Goal: Task Accomplishment & Management: Use online tool/utility

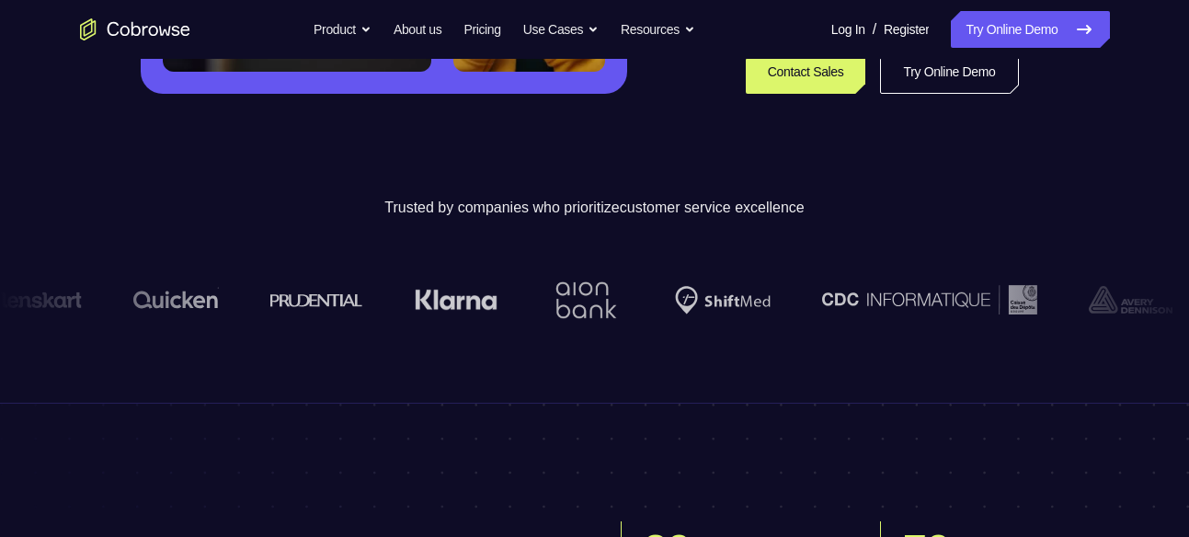
scroll to position [407, 0]
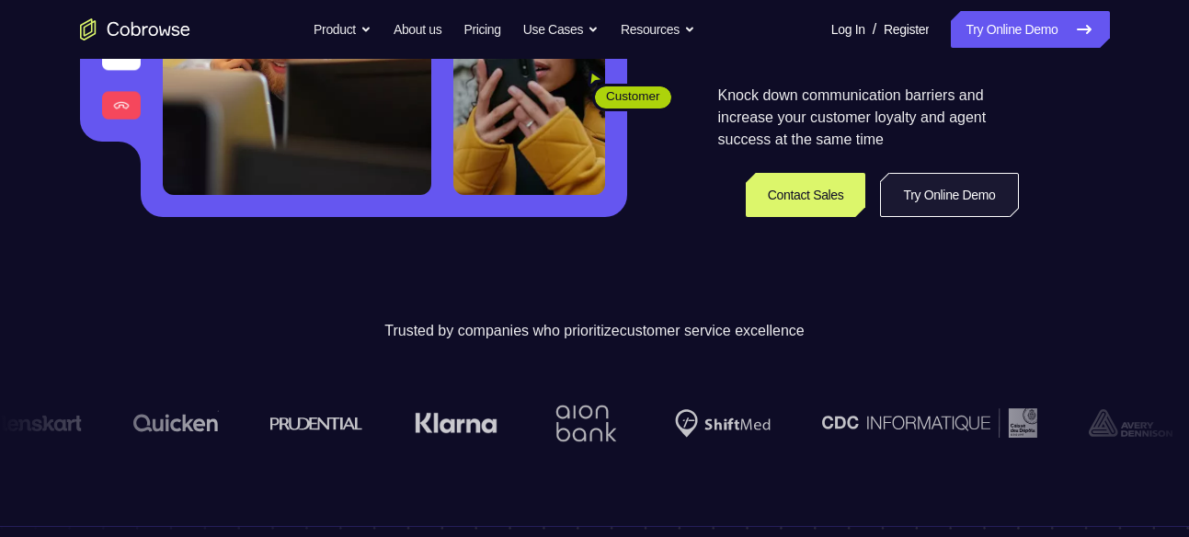
click at [902, 199] on link "Try Online Demo" at bounding box center [949, 195] width 138 height 44
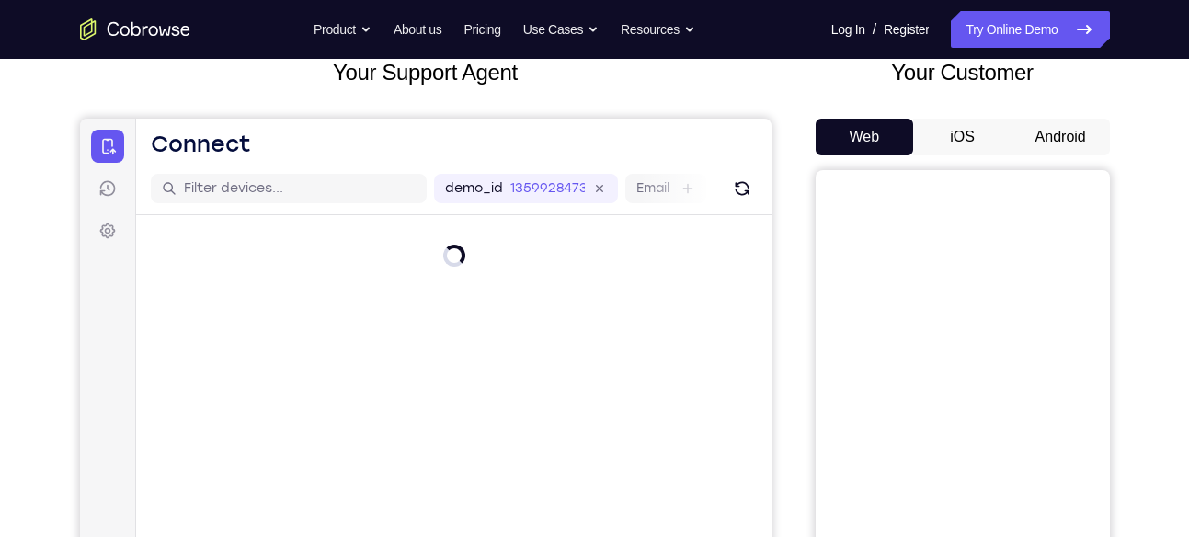
scroll to position [118, 0]
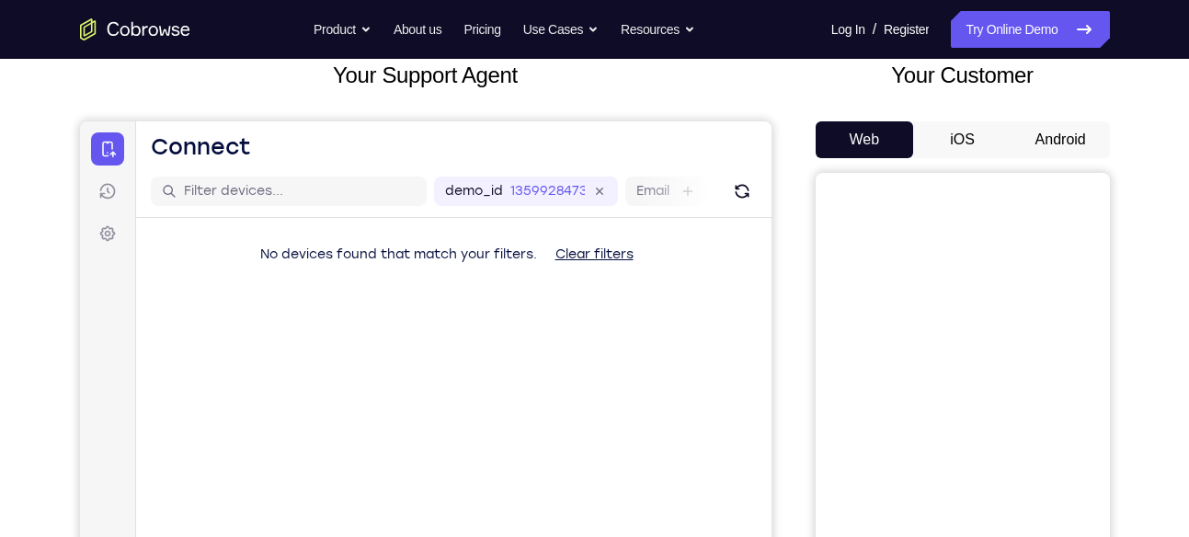
click at [1038, 133] on button "Android" at bounding box center [1061, 139] width 98 height 37
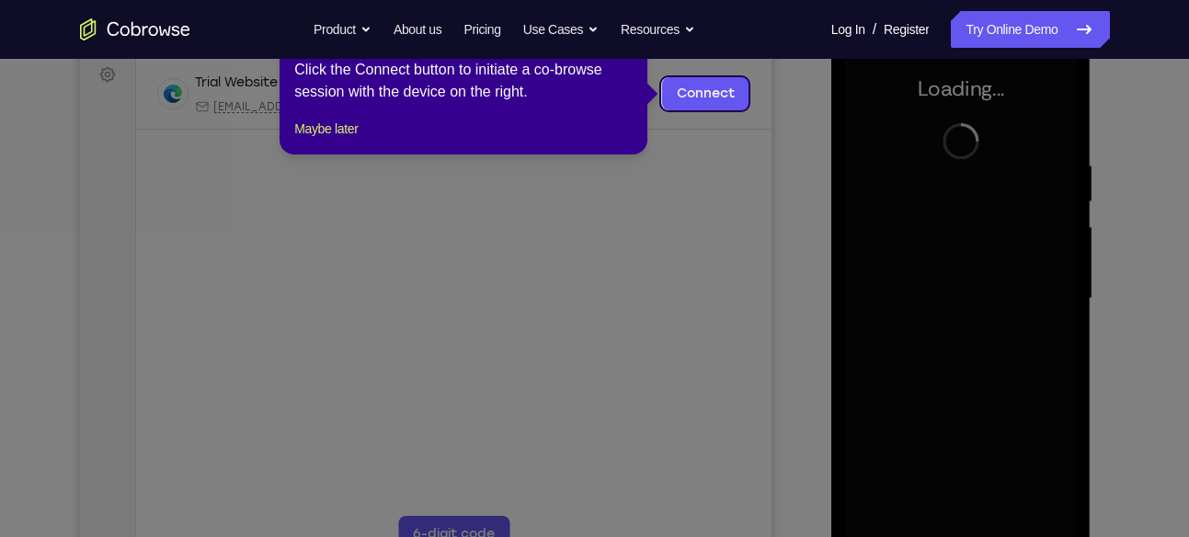
scroll to position [278, 0]
click at [978, 255] on icon at bounding box center [601, 268] width 1203 height 537
click at [819, 188] on icon at bounding box center [601, 268] width 1203 height 537
click at [358, 139] on button "Maybe later" at bounding box center [325, 128] width 63 height 22
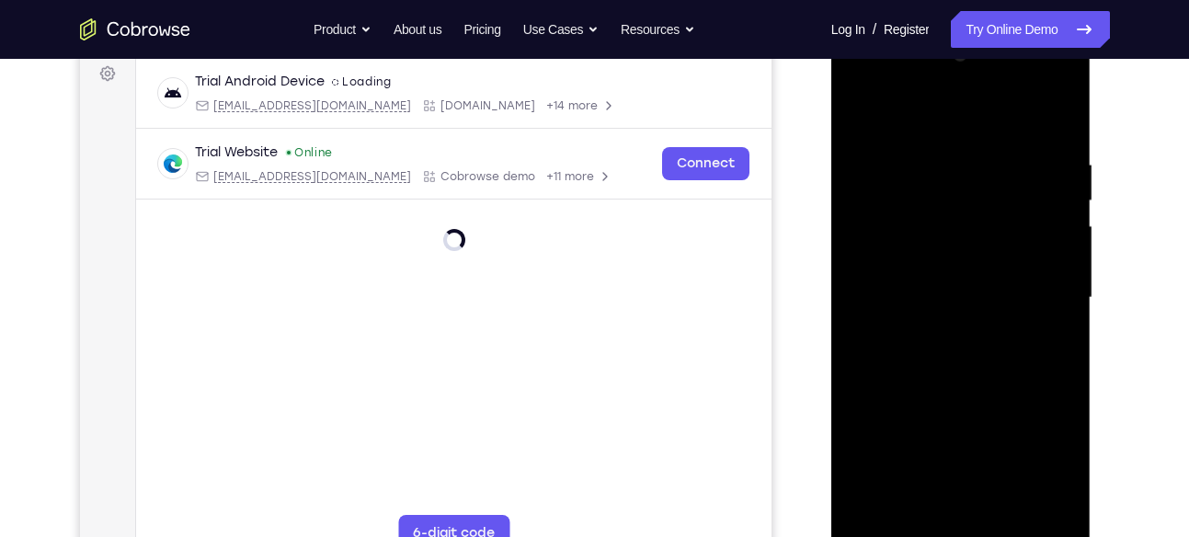
scroll to position [291, 0]
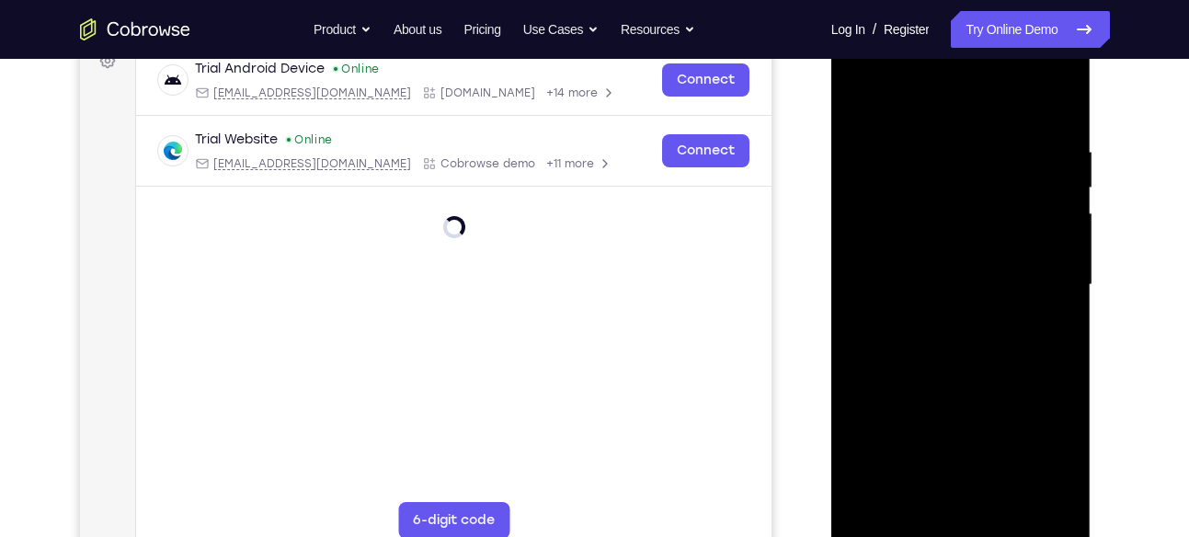
click at [963, 525] on div at bounding box center [961, 285] width 232 height 515
click at [1046, 448] on div at bounding box center [961, 285] width 232 height 515
click at [952, 109] on div at bounding box center [961, 285] width 232 height 515
click at [1031, 282] on div at bounding box center [961, 285] width 232 height 515
click at [945, 320] on div at bounding box center [961, 285] width 232 height 515
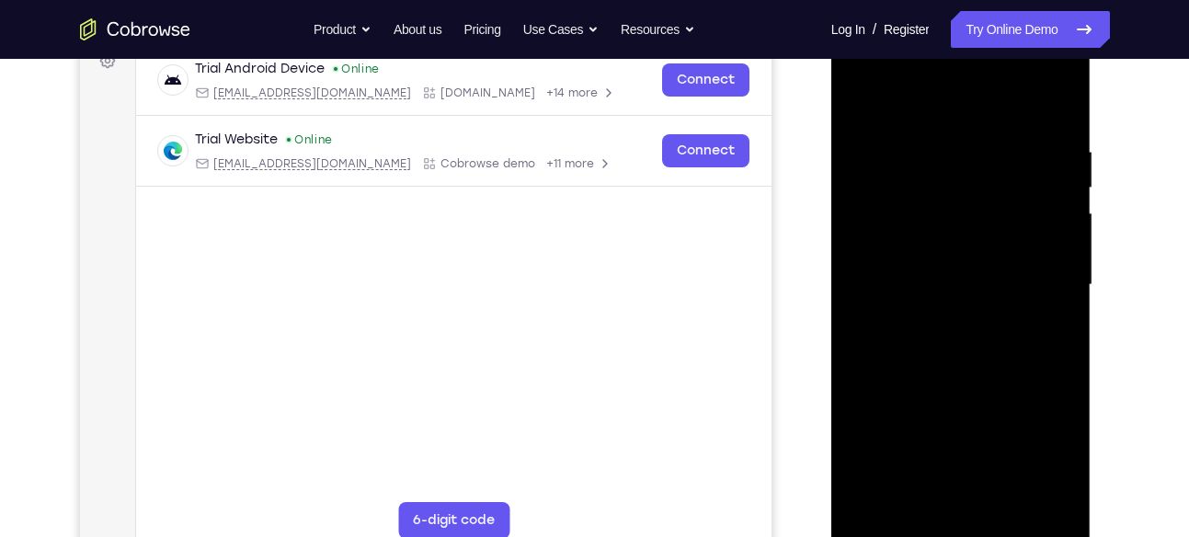
click at [956, 272] on div at bounding box center [961, 285] width 232 height 515
click at [953, 307] on div at bounding box center [961, 285] width 232 height 515
click at [953, 283] on div at bounding box center [961, 285] width 232 height 515
click at [968, 346] on div at bounding box center [961, 285] width 232 height 515
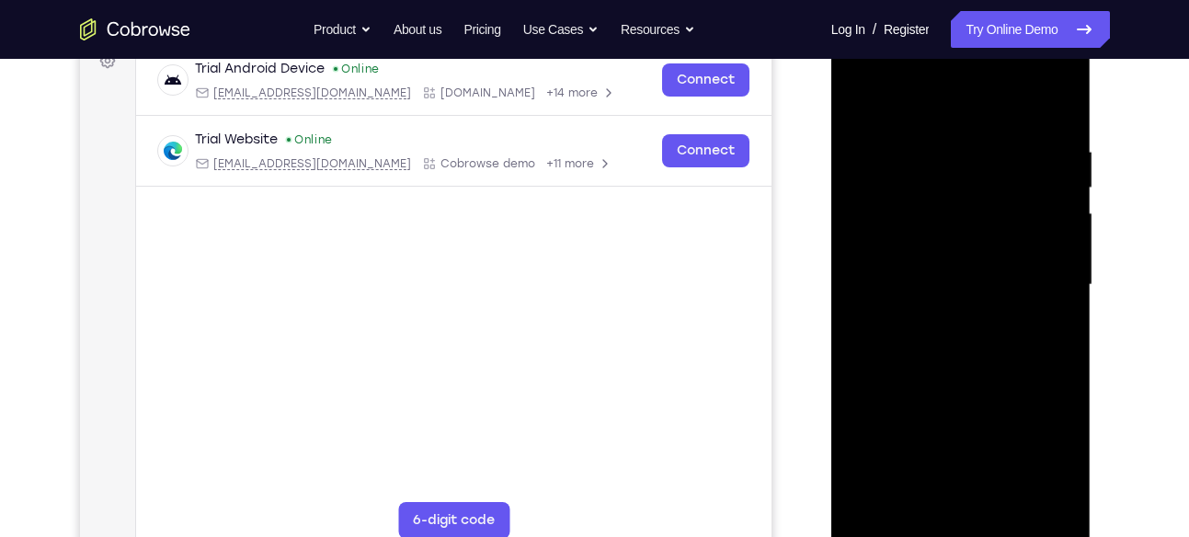
click at [941, 323] on div at bounding box center [961, 285] width 232 height 515
drag, startPoint x: 880, startPoint y: 109, endPoint x: 972, endPoint y: 98, distance: 92.5
click at [972, 98] on div at bounding box center [961, 285] width 232 height 515
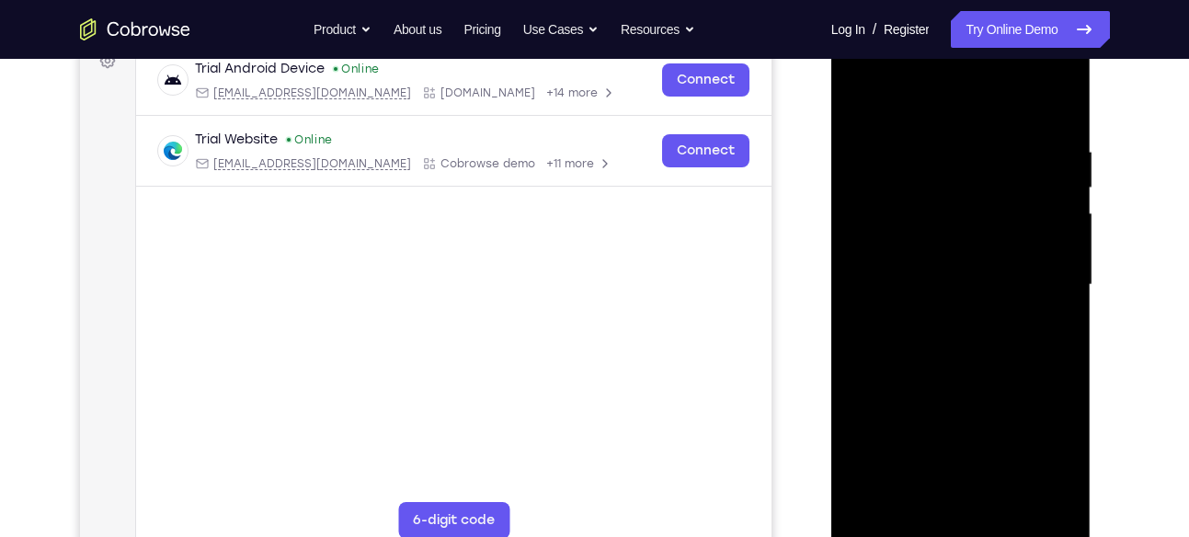
click at [970, 369] on div at bounding box center [961, 285] width 232 height 515
click at [1065, 97] on div at bounding box center [961, 285] width 232 height 515
click at [861, 96] on div at bounding box center [961, 285] width 232 height 515
click at [1060, 341] on div at bounding box center [961, 285] width 232 height 515
click at [1065, 349] on div at bounding box center [961, 285] width 232 height 515
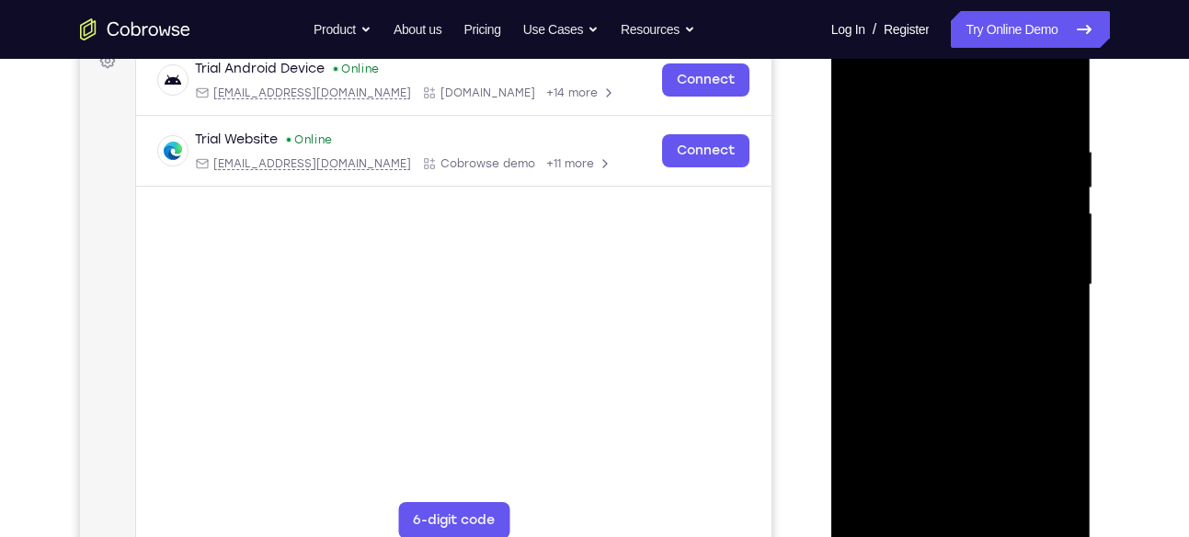
click at [1065, 349] on div at bounding box center [961, 285] width 232 height 515
click at [1012, 494] on div at bounding box center [961, 285] width 232 height 515
click at [983, 385] on div at bounding box center [961, 285] width 232 height 515
click at [865, 95] on div at bounding box center [961, 285] width 232 height 515
drag, startPoint x: 943, startPoint y: 373, endPoint x: 973, endPoint y: 113, distance: 262.0
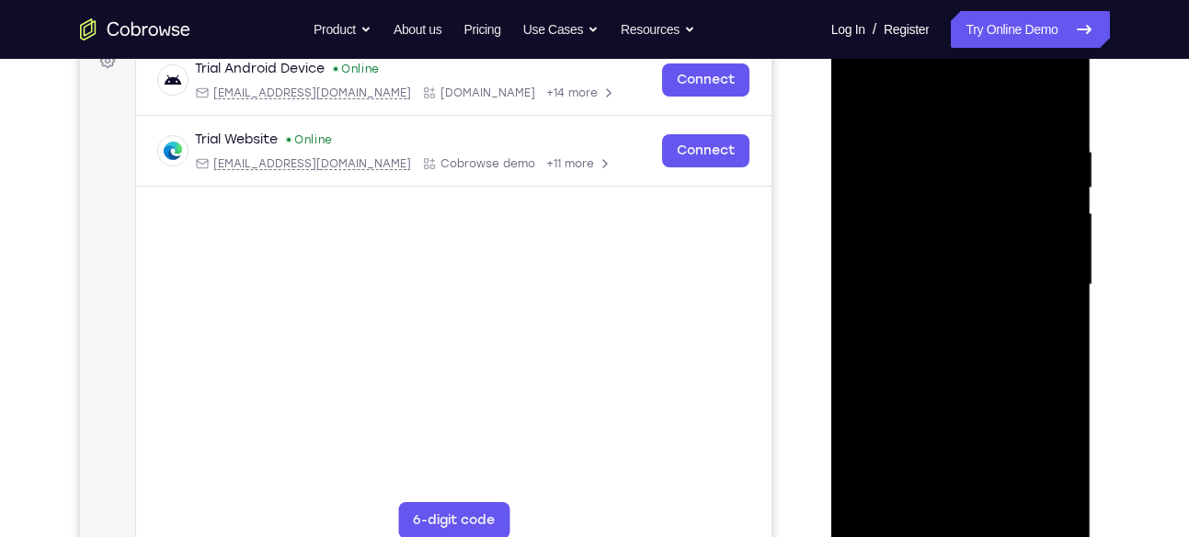
click at [973, 113] on div at bounding box center [961, 285] width 232 height 515
drag, startPoint x: 960, startPoint y: 370, endPoint x: 966, endPoint y: 96, distance: 274.1
click at [966, 96] on div at bounding box center [961, 285] width 232 height 515
drag, startPoint x: 960, startPoint y: 373, endPoint x: 969, endPoint y: 583, distance: 209.9
click at [969, 536] on html "Online web based iOS Simulators and Android Emulators. Run iPhone, iPad, Mobile…" at bounding box center [962, 290] width 262 height 552
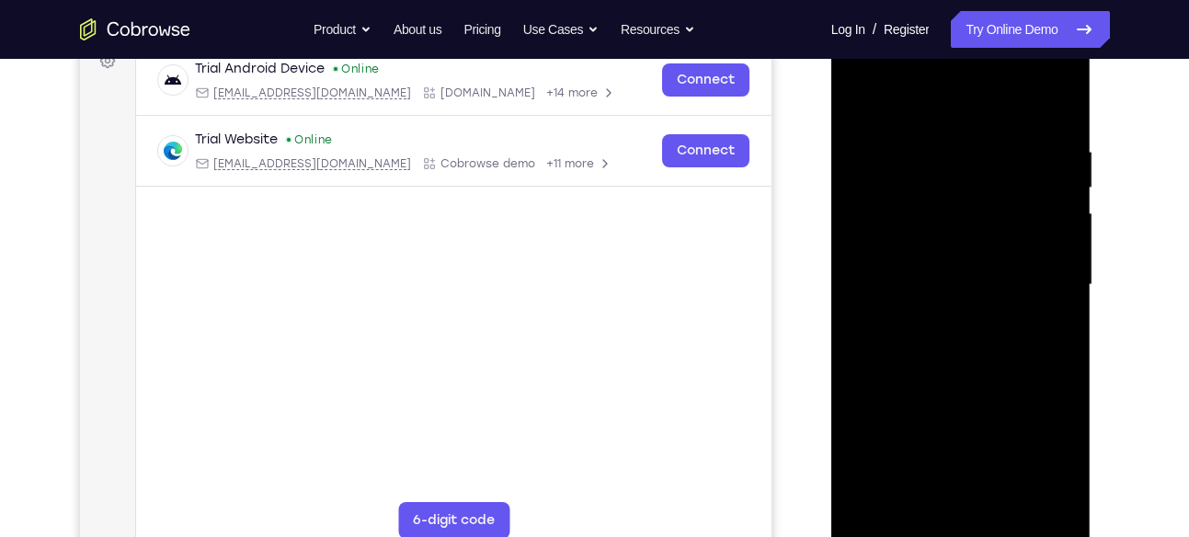
click at [940, 154] on div at bounding box center [961, 285] width 232 height 515
click at [1060, 272] on div at bounding box center [961, 285] width 232 height 515
click at [1056, 105] on div at bounding box center [961, 285] width 232 height 515
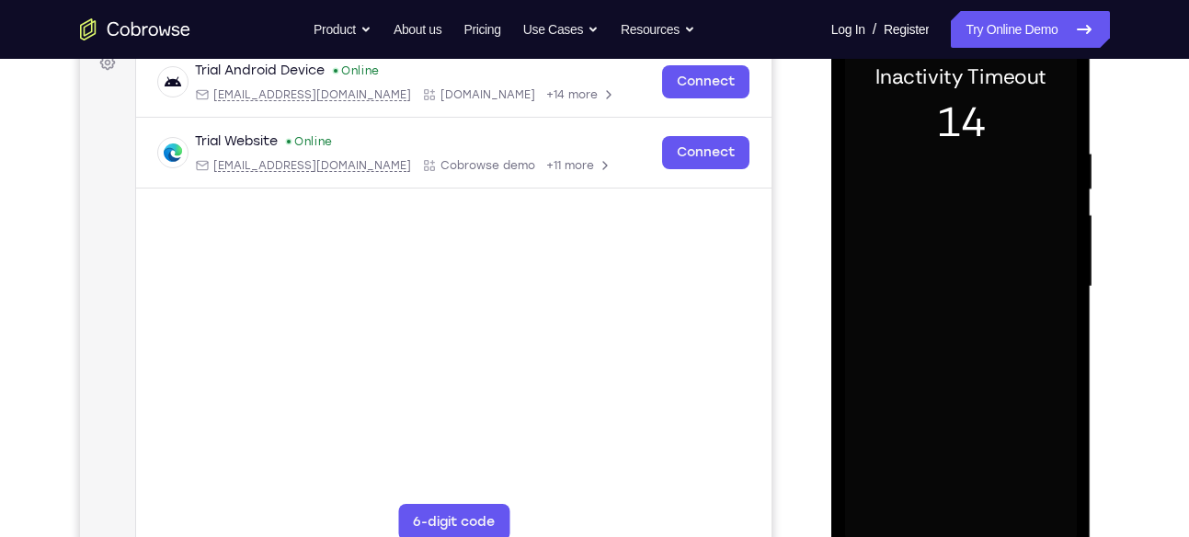
scroll to position [290, 0]
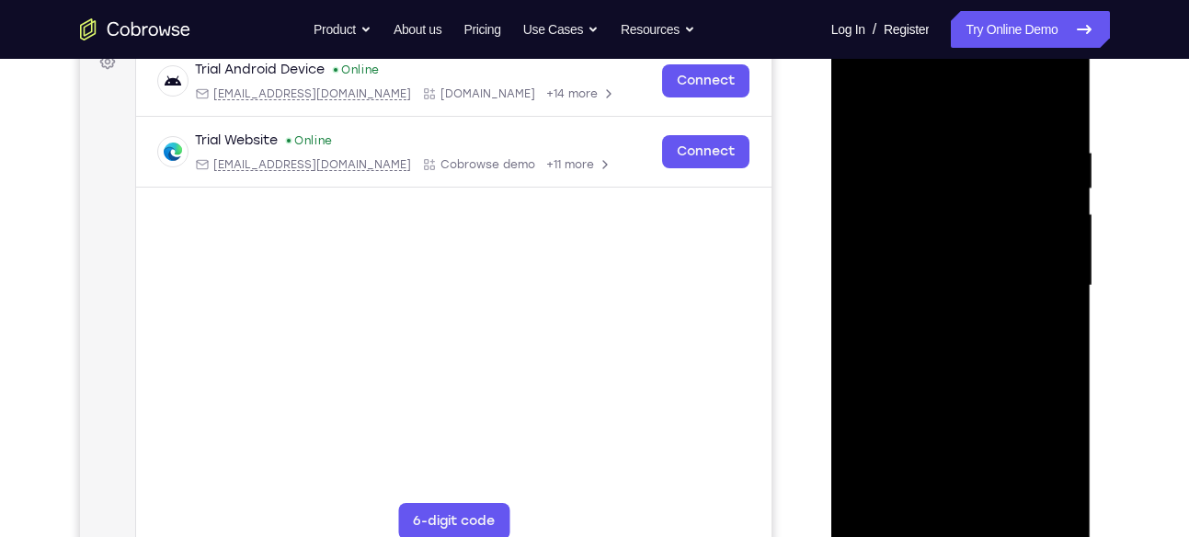
click at [950, 267] on div at bounding box center [961, 286] width 232 height 515
drag, startPoint x: 950, startPoint y: 329, endPoint x: 949, endPoint y: 143, distance: 186.7
click at [949, 143] on div at bounding box center [961, 286] width 232 height 515
click at [900, 355] on div at bounding box center [961, 286] width 232 height 515
drag, startPoint x: 931, startPoint y: 212, endPoint x: 921, endPoint y: 468, distance: 256.8
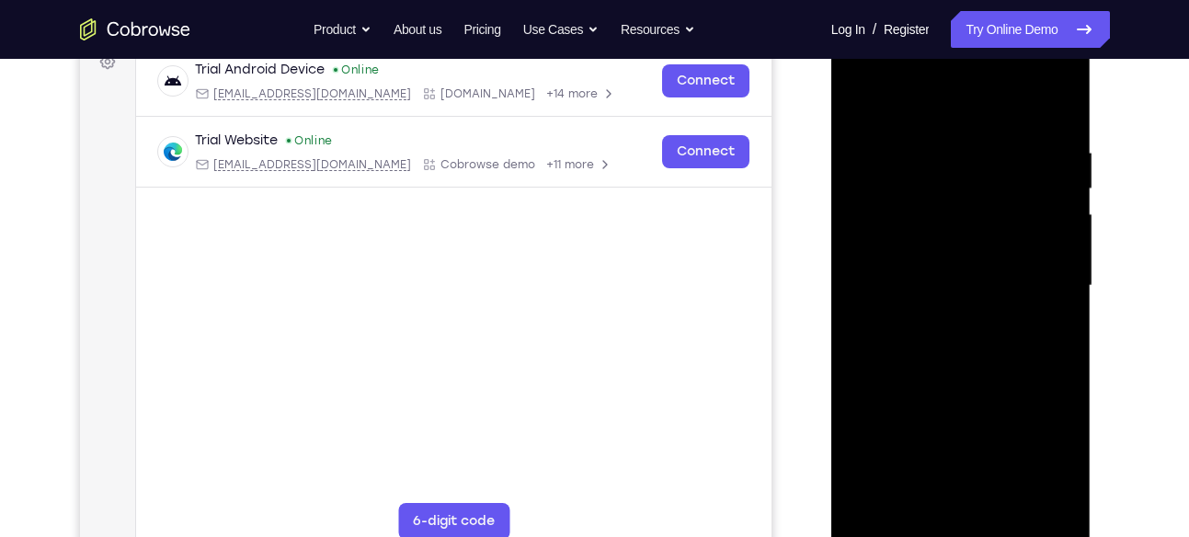
click at [921, 468] on div at bounding box center [961, 286] width 232 height 515
drag, startPoint x: 929, startPoint y: 331, endPoint x: 937, endPoint y: 197, distance: 134.5
click at [937, 197] on div at bounding box center [961, 286] width 232 height 515
drag, startPoint x: 943, startPoint y: 351, endPoint x: 955, endPoint y: 177, distance: 175.1
click at [955, 177] on div at bounding box center [961, 286] width 232 height 515
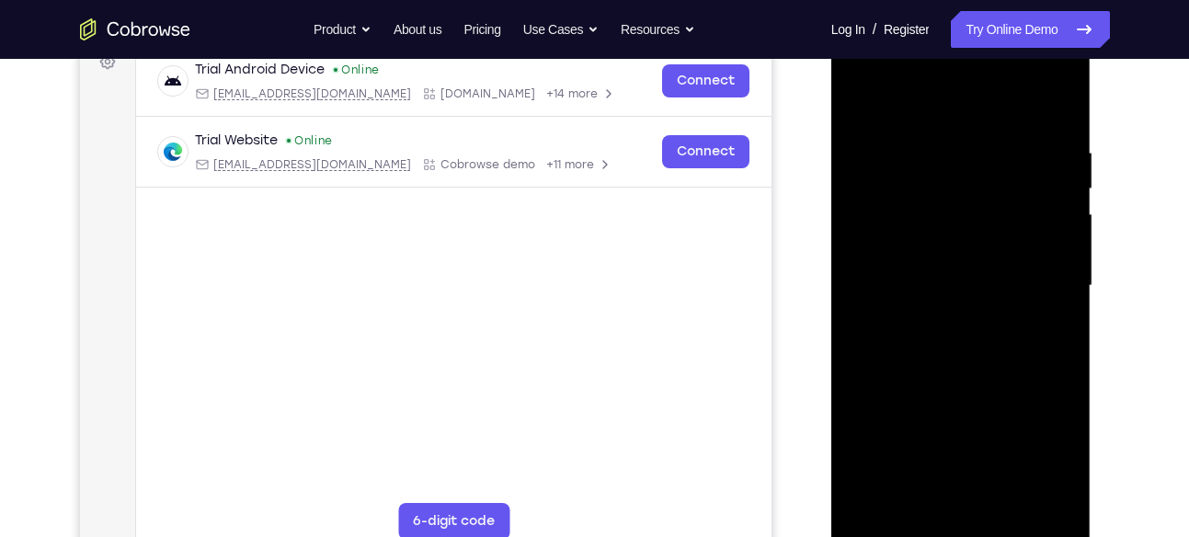
drag, startPoint x: 964, startPoint y: 374, endPoint x: 967, endPoint y: 196, distance: 178.4
click at [967, 196] on div at bounding box center [961, 286] width 232 height 515
drag, startPoint x: 957, startPoint y: 379, endPoint x: 956, endPoint y: 193, distance: 185.8
click at [956, 193] on div at bounding box center [961, 286] width 232 height 515
drag, startPoint x: 954, startPoint y: 392, endPoint x: 956, endPoint y: 216, distance: 175.7
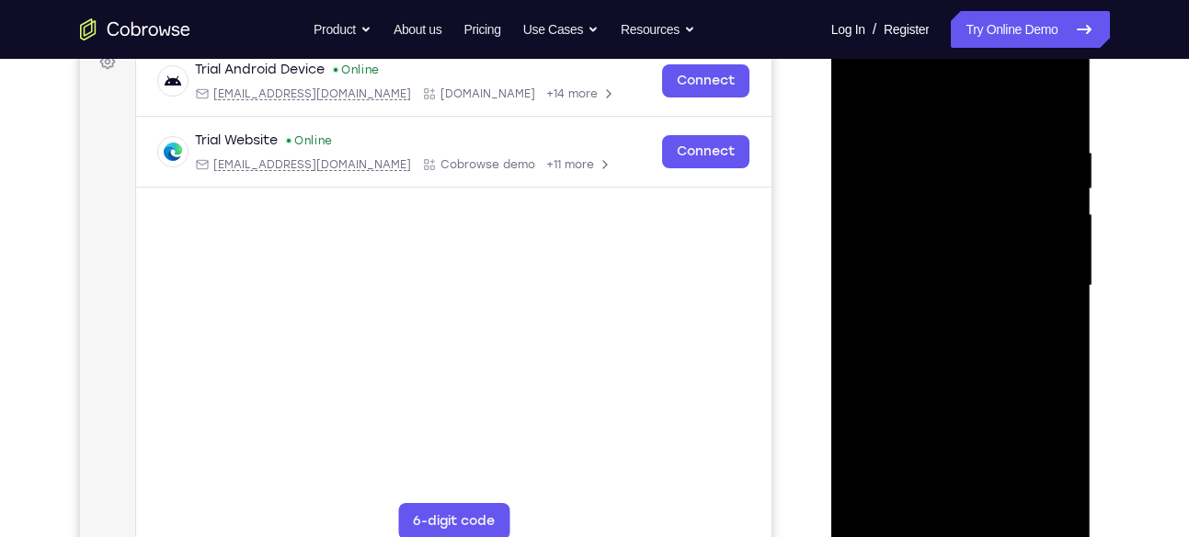
click at [956, 216] on div at bounding box center [961, 286] width 232 height 515
drag, startPoint x: 958, startPoint y: 404, endPoint x: 958, endPoint y: 222, distance: 182.1
click at [958, 222] on div at bounding box center [961, 286] width 232 height 515
drag, startPoint x: 953, startPoint y: 409, endPoint x: 951, endPoint y: 204, distance: 205.1
click at [951, 204] on div at bounding box center [961, 286] width 232 height 515
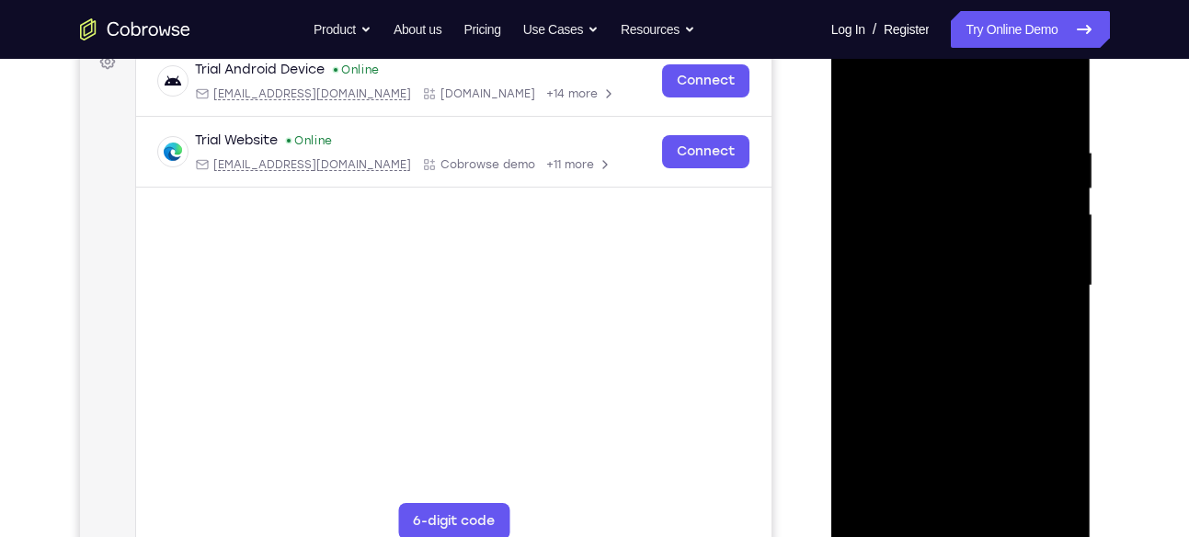
drag, startPoint x: 947, startPoint y: 418, endPoint x: 947, endPoint y: 208, distance: 210.6
click at [947, 208] on div at bounding box center [961, 286] width 232 height 515
drag, startPoint x: 948, startPoint y: 403, endPoint x: 948, endPoint y: 208, distance: 195.0
click at [948, 208] on div at bounding box center [961, 286] width 232 height 515
drag, startPoint x: 936, startPoint y: 378, endPoint x: 942, endPoint y: 182, distance: 196.0
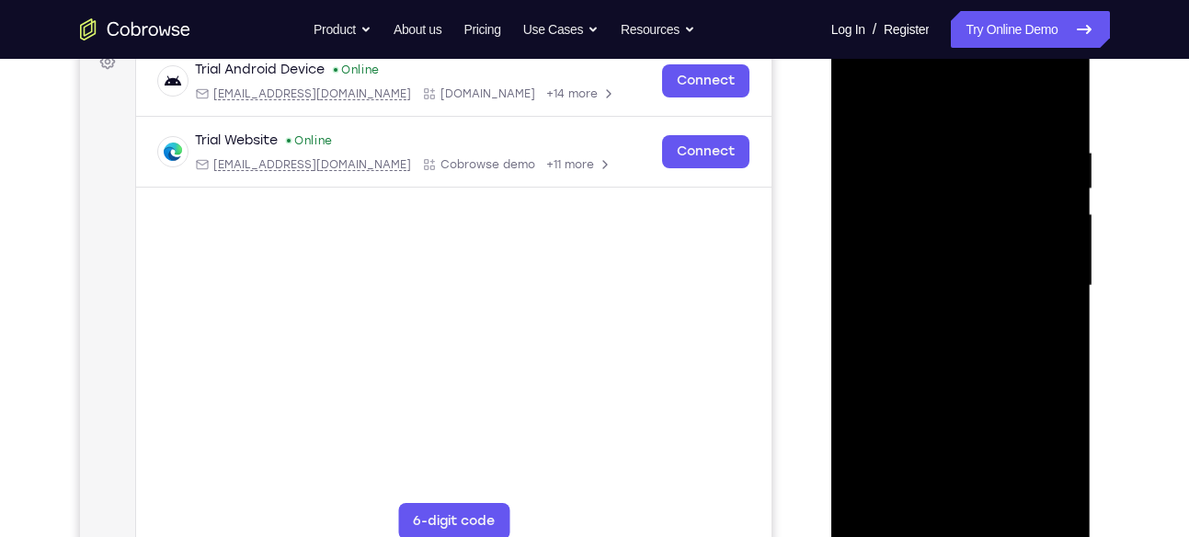
click at [942, 182] on div at bounding box center [961, 286] width 232 height 515
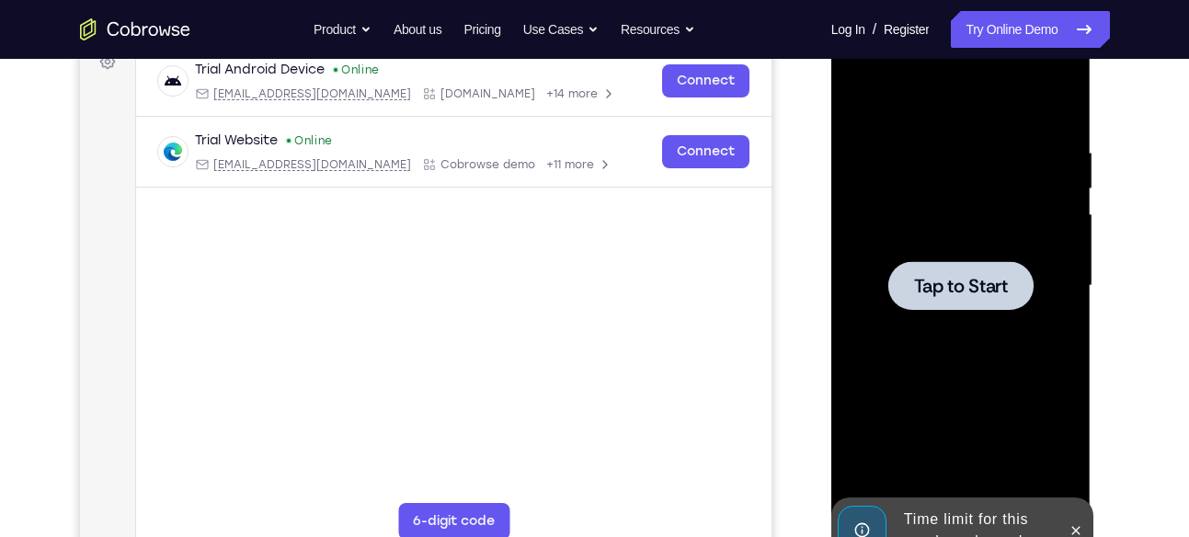
scroll to position [0, 0]
